Goal: Information Seeking & Learning: Find specific fact

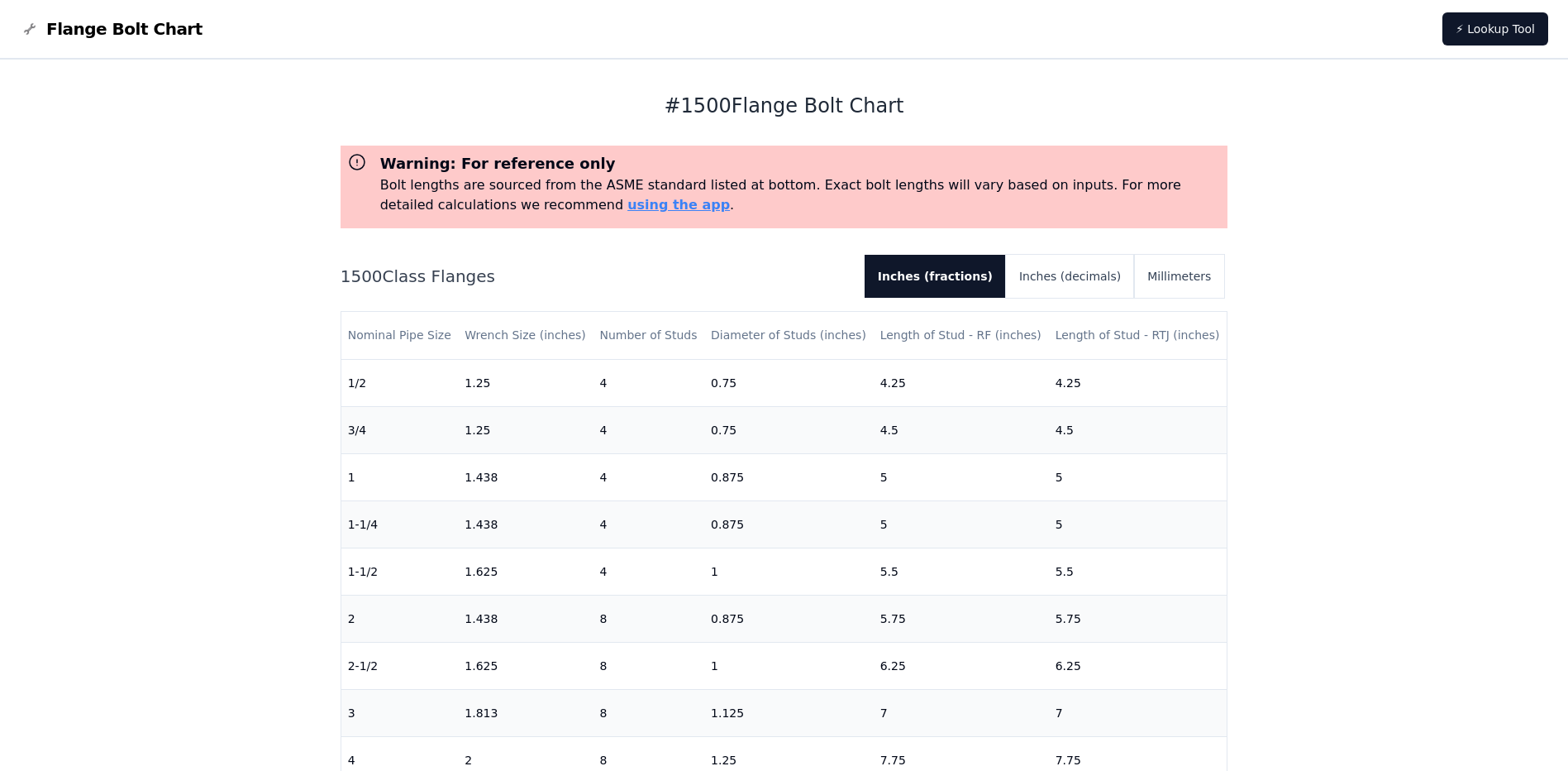
scroll to position [193, 0]
click at [1173, 278] on button "Millimeters" at bounding box center [1179, 276] width 90 height 43
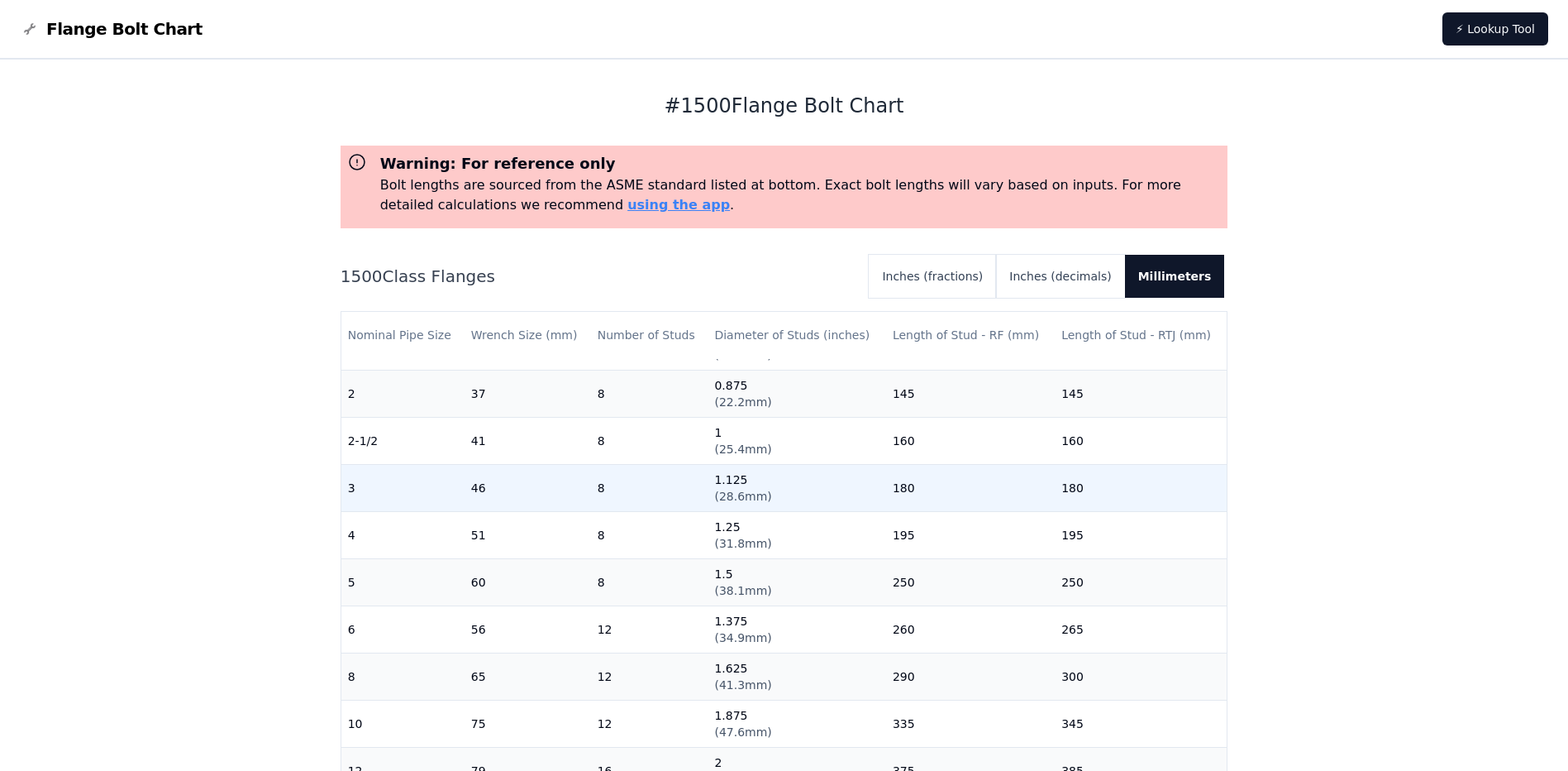
scroll to position [32, 0]
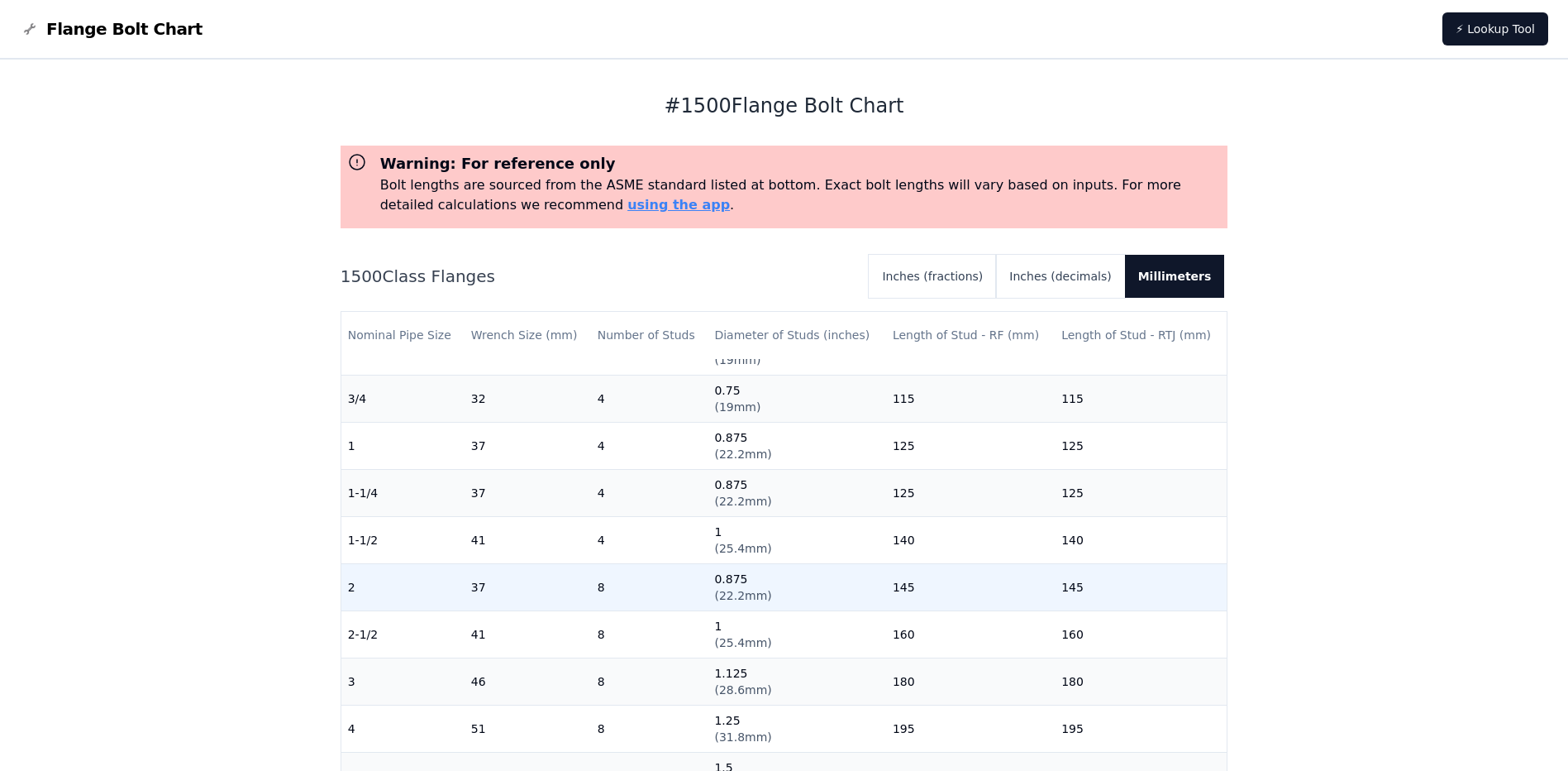
click at [469, 589] on td "37" at bounding box center [528, 587] width 127 height 47
drag, startPoint x: 472, startPoint y: 588, endPoint x: 483, endPoint y: 588, distance: 11.0
click at [483, 588] on td "37" at bounding box center [528, 587] width 127 height 47
drag, startPoint x: 483, startPoint y: 588, endPoint x: 497, endPoint y: 594, distance: 15.2
click at [501, 596] on td "37" at bounding box center [528, 587] width 127 height 47
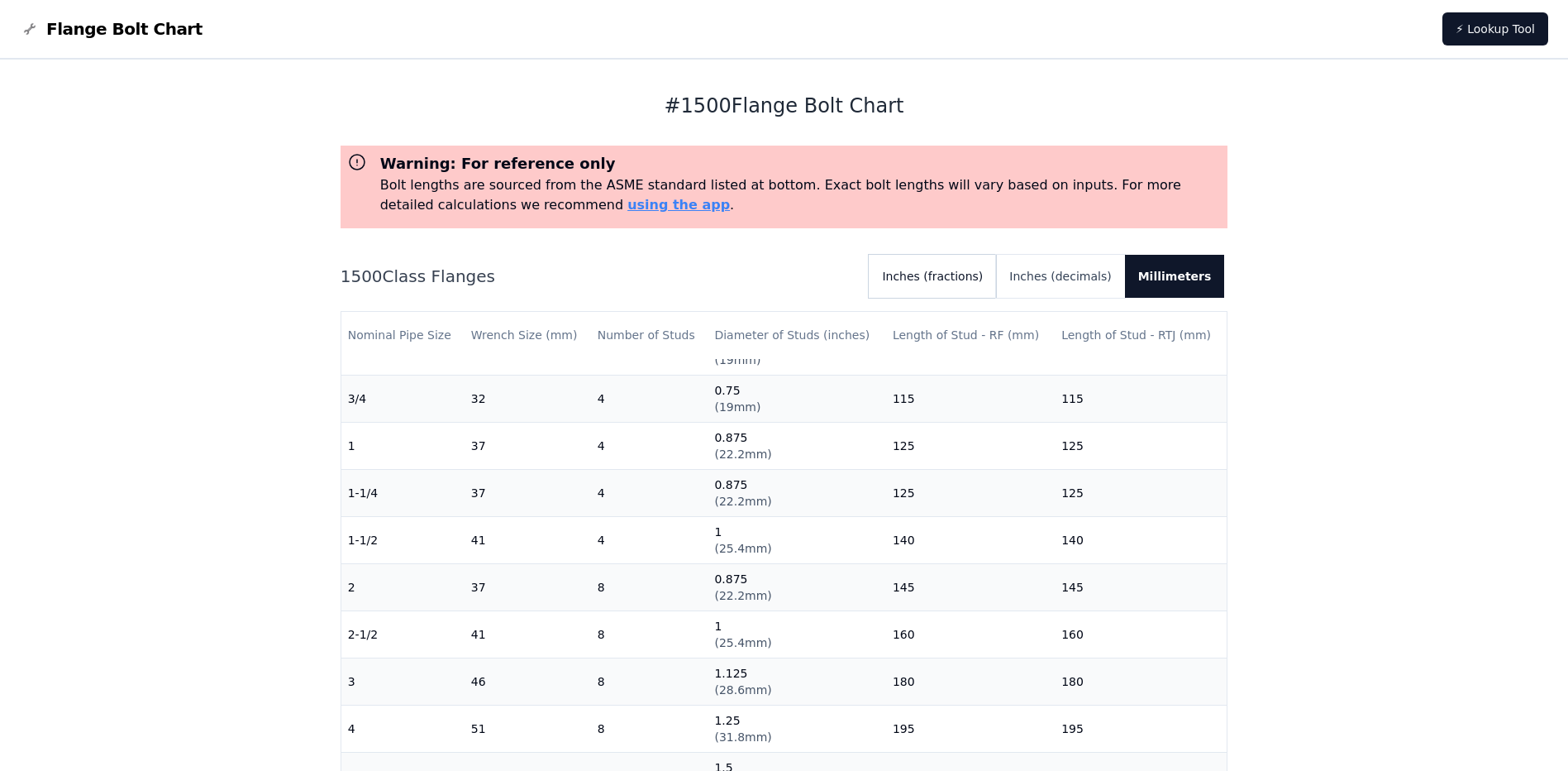
click at [948, 280] on button "Inches (fractions)" at bounding box center [932, 276] width 127 height 43
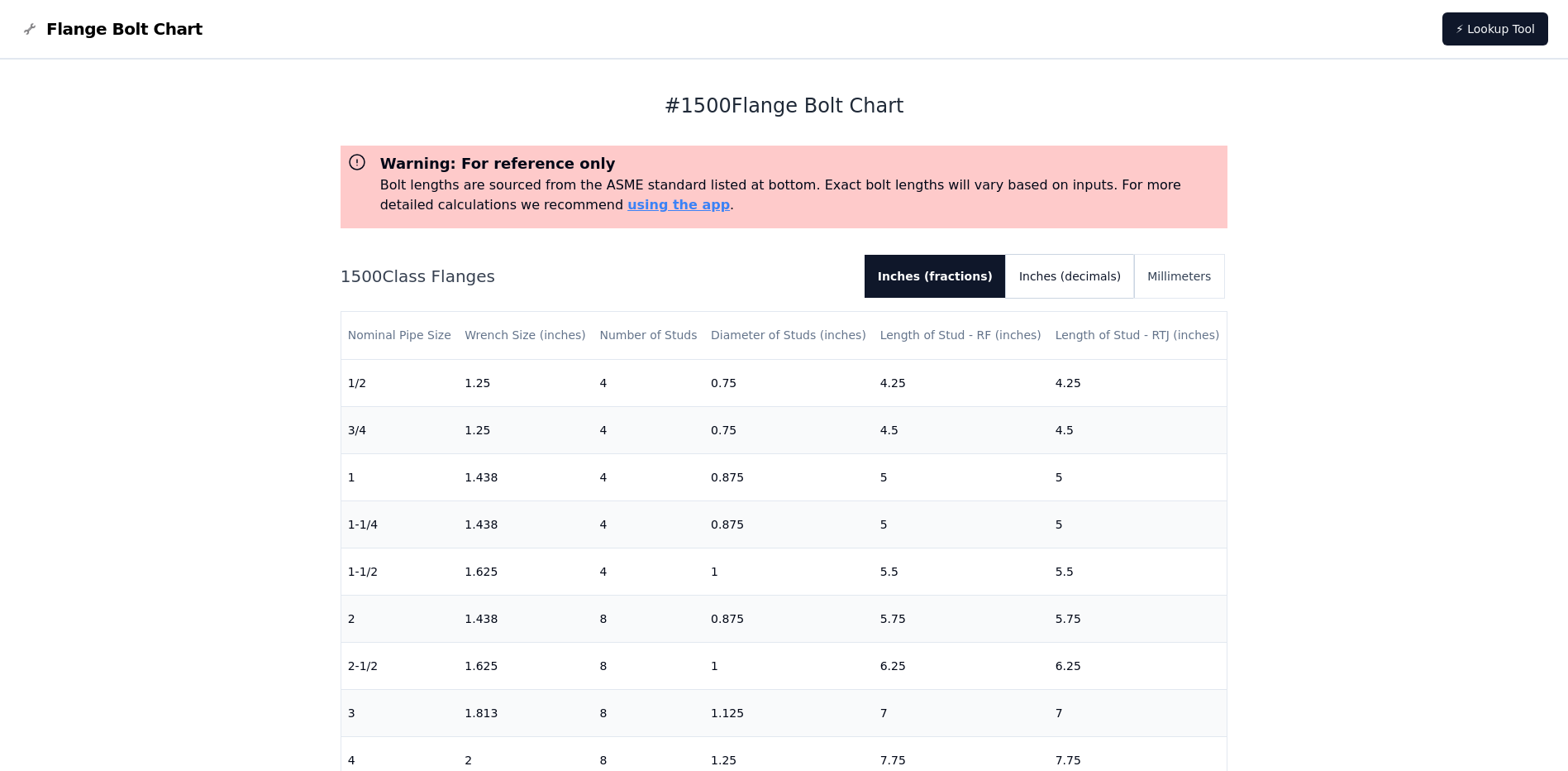
click at [1054, 280] on button "Inches (decimals)" at bounding box center [1069, 276] width 128 height 43
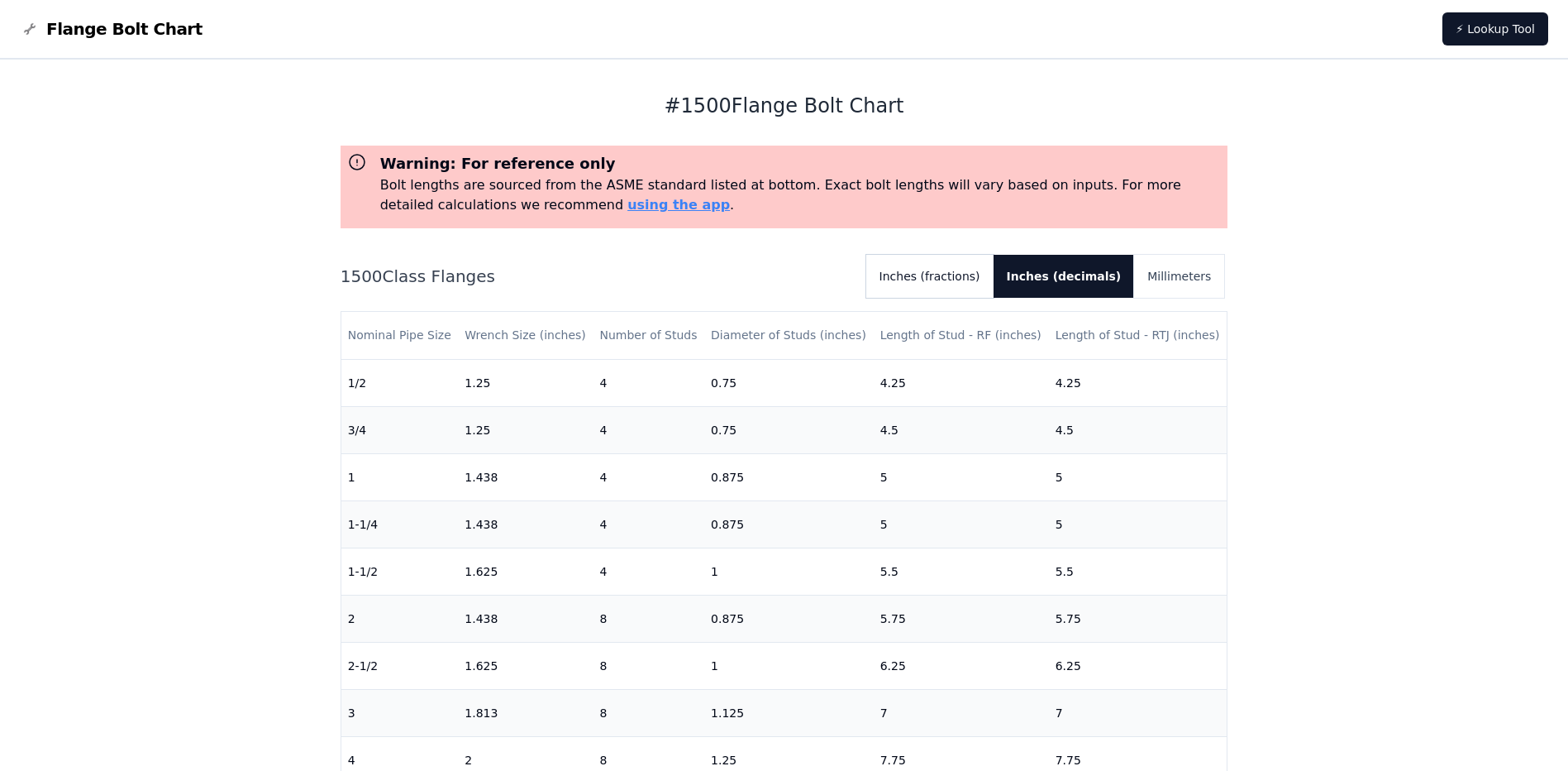
click at [994, 280] on button "Inches (fractions)" at bounding box center [929, 276] width 127 height 43
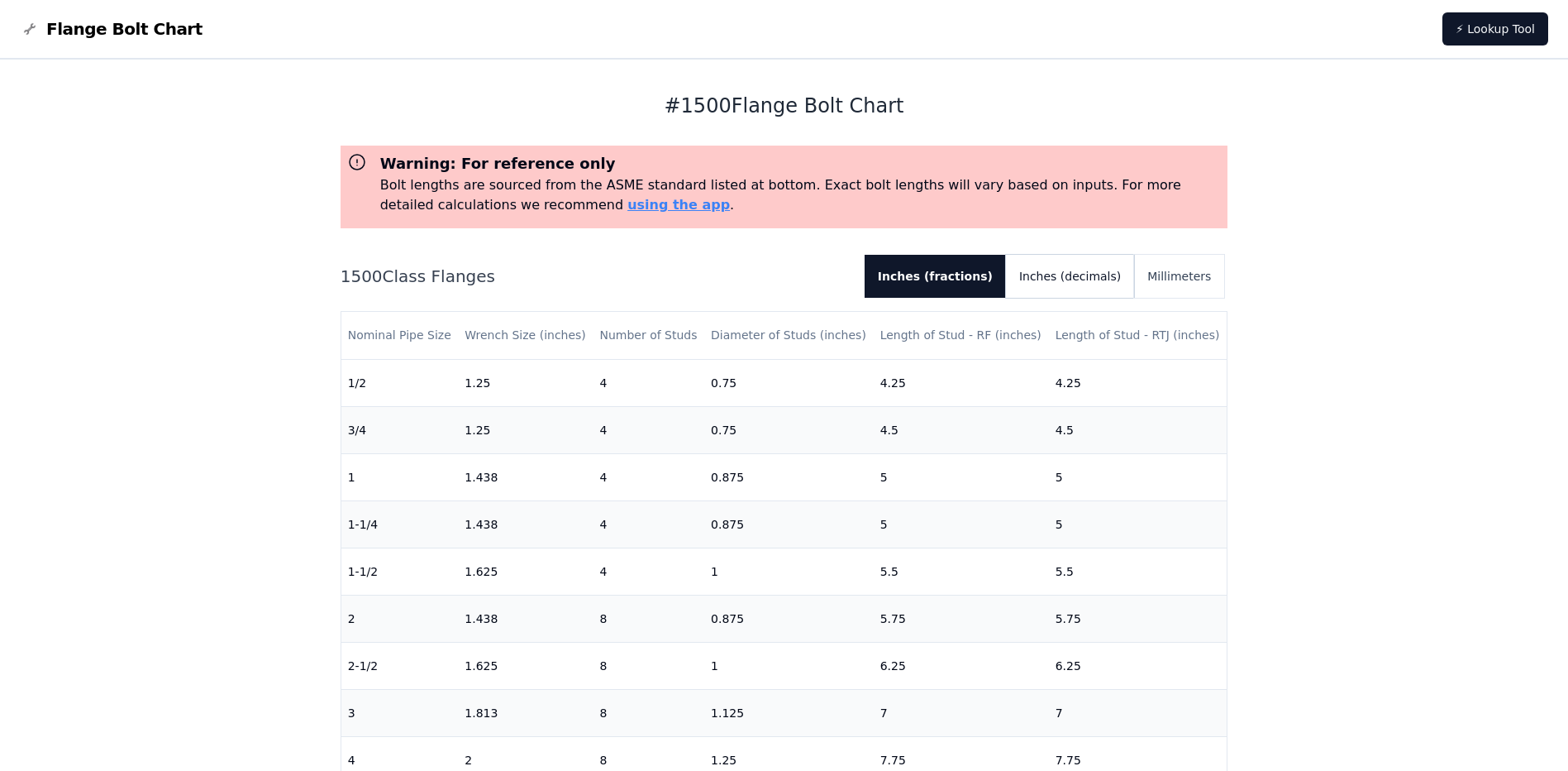
click at [1083, 280] on button "Inches (decimals)" at bounding box center [1069, 276] width 128 height 43
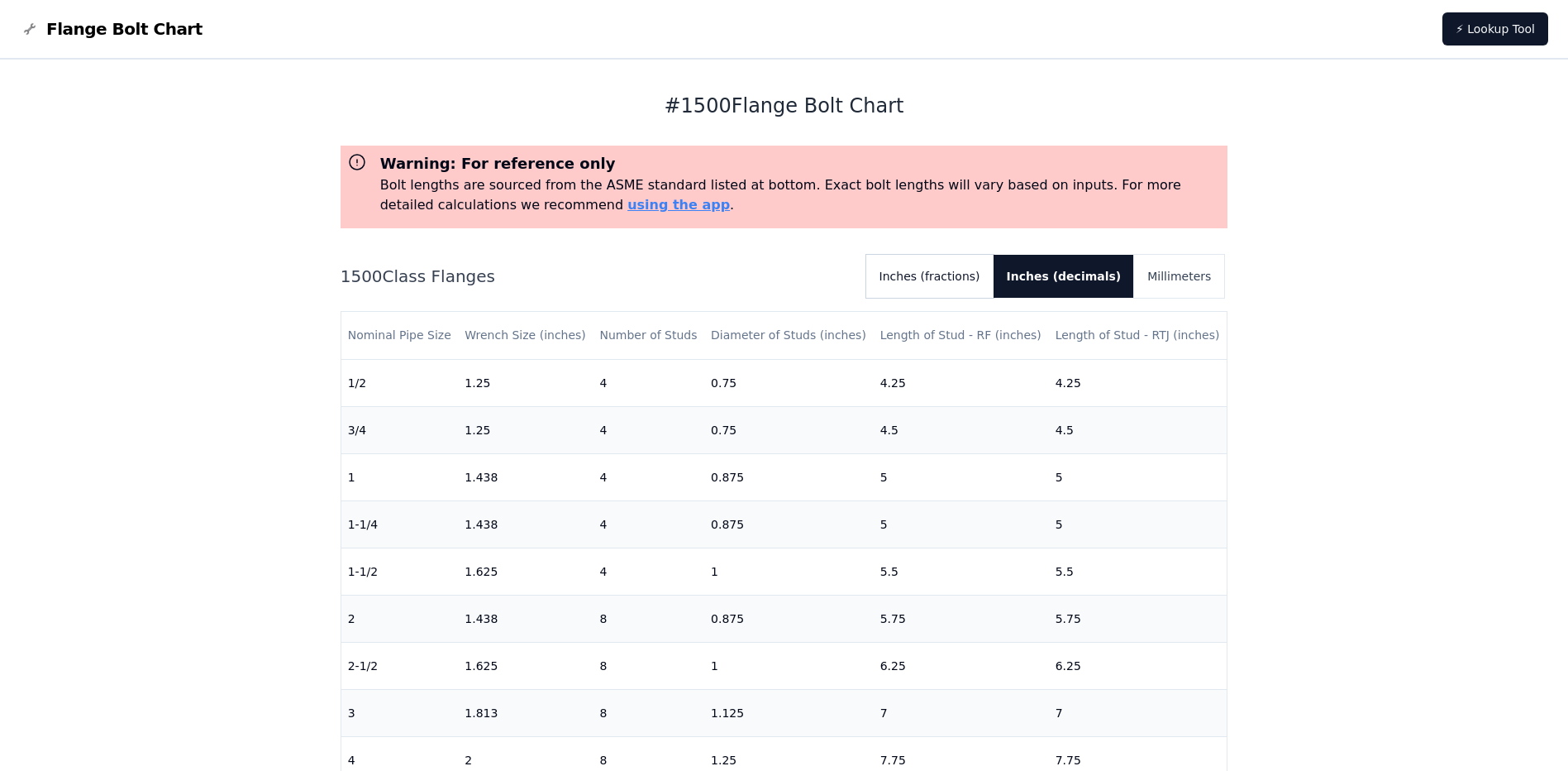
click at [982, 284] on button "Inches (fractions)" at bounding box center [929, 276] width 127 height 43
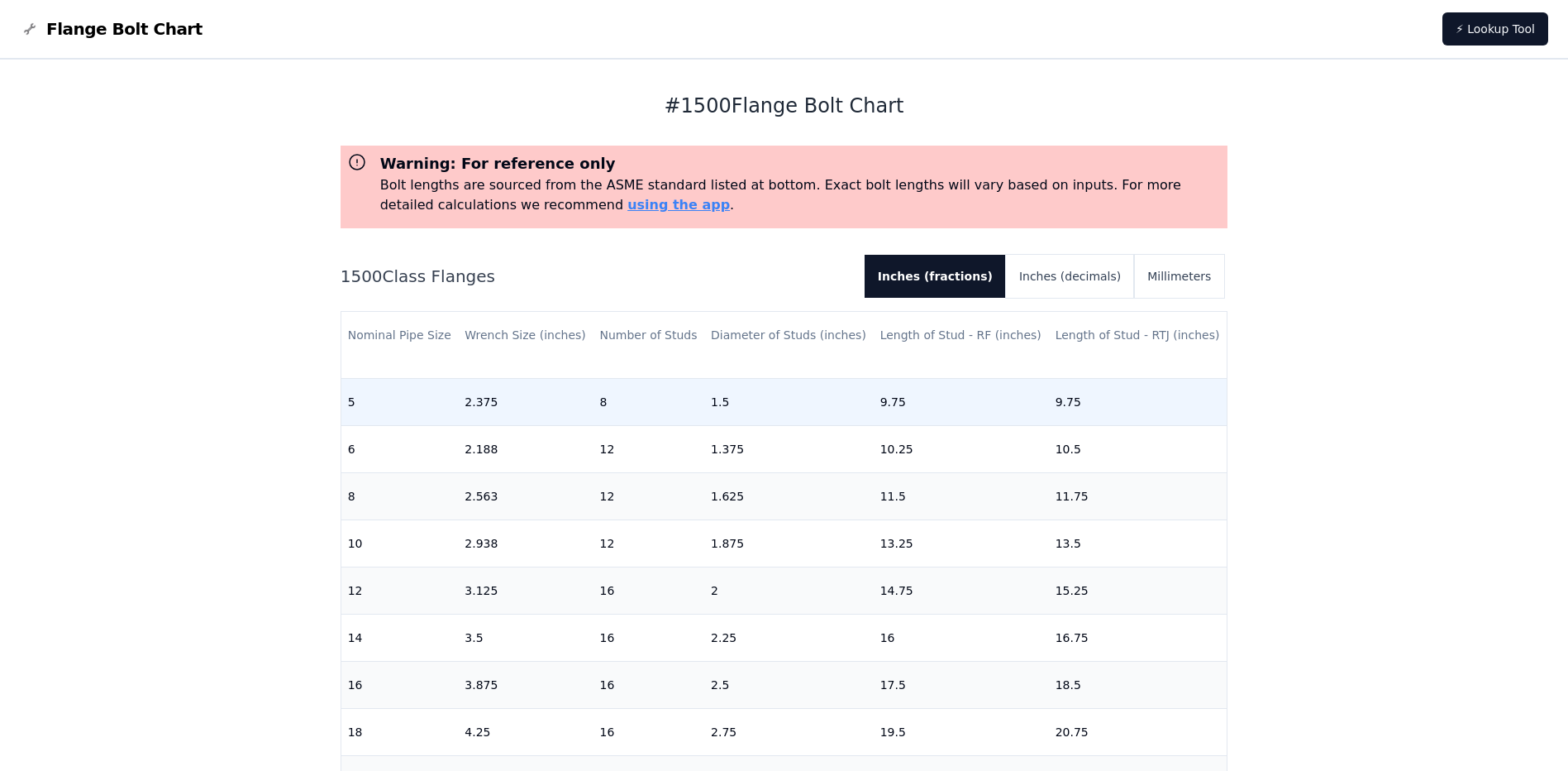
scroll to position [0, 0]
